Goal: Use online tool/utility: Utilize a website feature to perform a specific function

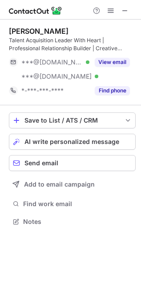
scroll to position [215, 141]
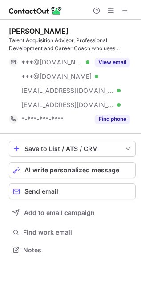
scroll to position [244, 141]
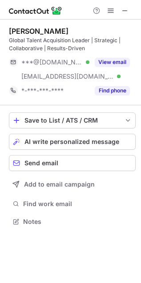
scroll to position [215, 141]
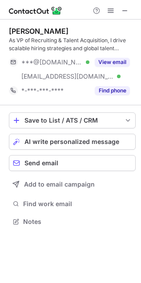
scroll to position [215, 141]
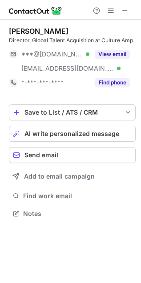
scroll to position [207, 141]
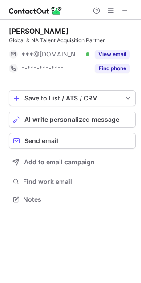
scroll to position [193, 141]
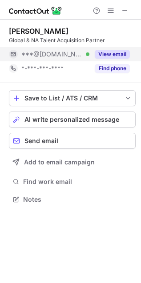
click at [118, 55] on button "View email" at bounding box center [112, 54] width 35 height 9
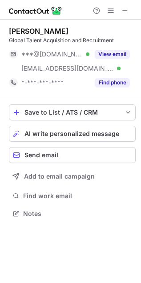
scroll to position [207, 141]
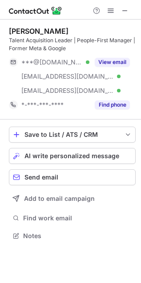
scroll to position [229, 141]
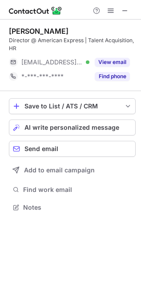
scroll to position [201, 141]
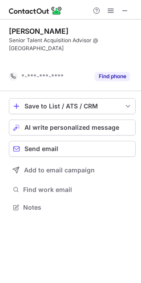
scroll to position [4, 4]
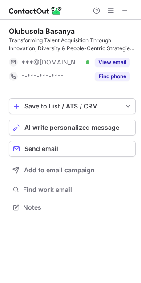
scroll to position [4, 4]
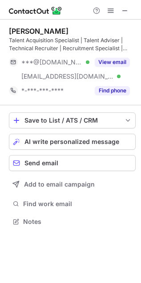
scroll to position [215, 141]
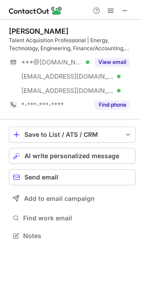
scroll to position [229, 141]
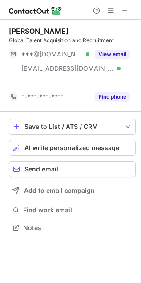
scroll to position [207, 141]
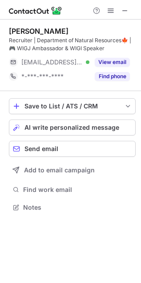
scroll to position [201, 141]
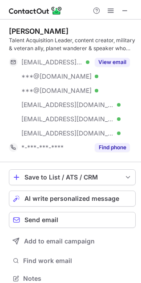
scroll to position [272, 134]
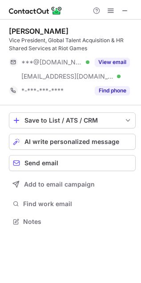
scroll to position [215, 141]
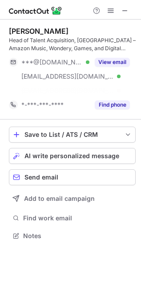
scroll to position [215, 141]
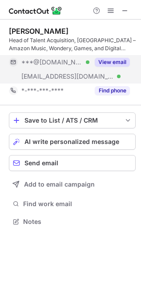
click at [118, 61] on button "View email" at bounding box center [112, 62] width 35 height 9
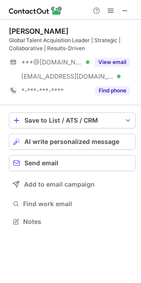
scroll to position [215, 141]
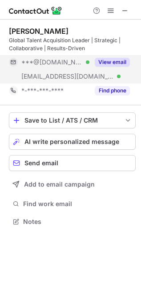
click at [107, 58] on button "View email" at bounding box center [112, 62] width 35 height 9
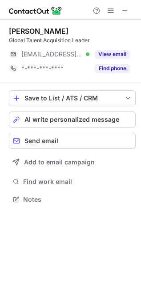
scroll to position [193, 141]
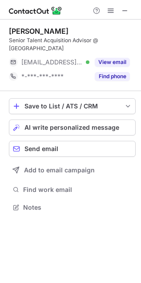
scroll to position [193, 141]
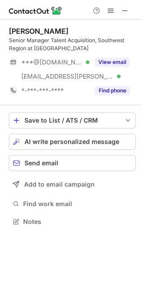
scroll to position [215, 141]
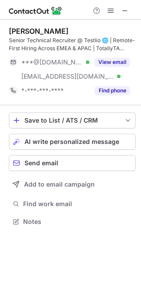
scroll to position [215, 141]
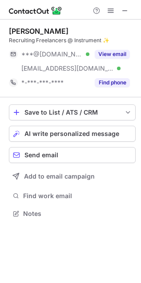
scroll to position [207, 141]
click at [126, 11] on span at bounding box center [124, 10] width 7 height 7
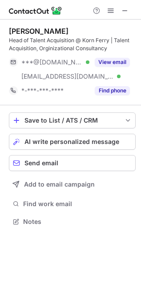
scroll to position [215, 141]
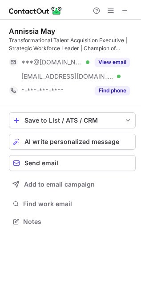
scroll to position [215, 141]
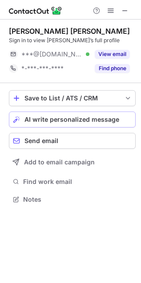
scroll to position [193, 141]
click at [69, 123] on button "AI write personalized message" at bounding box center [72, 119] width 126 height 16
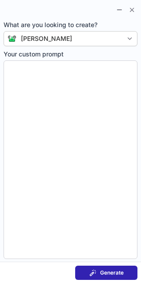
type textarea "**********"
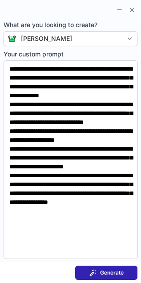
click at [98, 270] on div "Generate" at bounding box center [106, 272] width 34 height 7
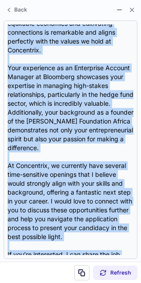
scroll to position [213, 0]
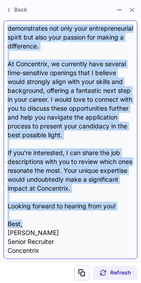
drag, startPoint x: 7, startPoint y: 61, endPoint x: 39, endPoint y: 222, distance: 164.2
click at [39, 222] on div "Subject: Exciting Opportunities at Concentrix! Body: Hi Sarah, I hope this mess…" at bounding box center [71, 139] width 126 height 230
copy div "Hi Sarah, I hope this message finds you well! I came across your LinkedIn profi…"
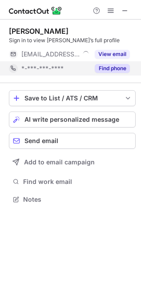
scroll to position [193, 141]
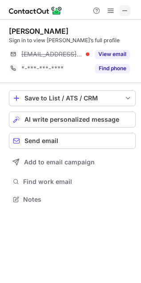
click at [126, 12] on span at bounding box center [124, 10] width 7 height 7
click at [83, 112] on button "AI write personalized message" at bounding box center [72, 119] width 126 height 16
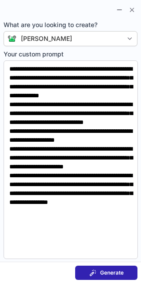
click at [116, 272] on span "Generate" at bounding box center [112, 272] width 24 height 7
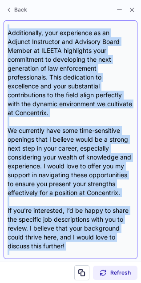
scroll to position [231, 0]
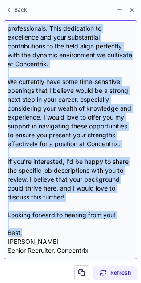
drag, startPoint x: 9, startPoint y: 65, endPoint x: 59, endPoint y: 233, distance: 175.4
click at [59, 233] on div "Subject: Exciting Opportunities at Concentrix Body: Hi David, I hope this messa…" at bounding box center [71, 139] width 126 height 230
copy div "Hi David, I hope this message finds you well! My name is Brooke Martinez, and I…"
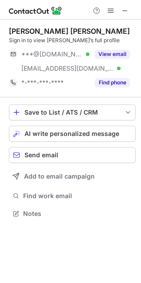
scroll to position [207, 141]
click at [124, 12] on span at bounding box center [124, 10] width 7 height 7
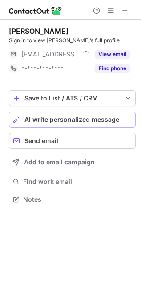
scroll to position [193, 141]
click at [81, 121] on span "AI write personalized message" at bounding box center [71, 119] width 95 height 7
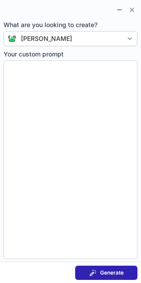
type textarea "**********"
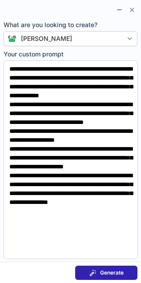
click at [92, 267] on button "Generate" at bounding box center [106, 272] width 62 height 14
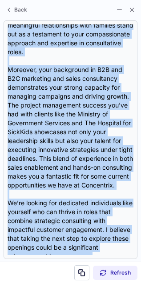
scroll to position [258, 0]
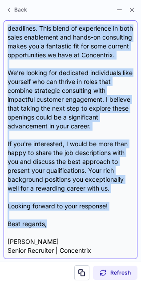
drag, startPoint x: 8, startPoint y: 63, endPoint x: 63, endPoint y: 225, distance: 171.7
click at [63, 225] on div "Subject: Exciting Opportunities at Concentrix Body: Hi [PERSON_NAME], I hope th…" at bounding box center [71, 139] width 126 height 230
copy div "Lo Ipsu, D sita cons adipisc elits doe temp! I utlabore etdo magnaa enim admini…"
